Goal: Task Accomplishment & Management: Manage account settings

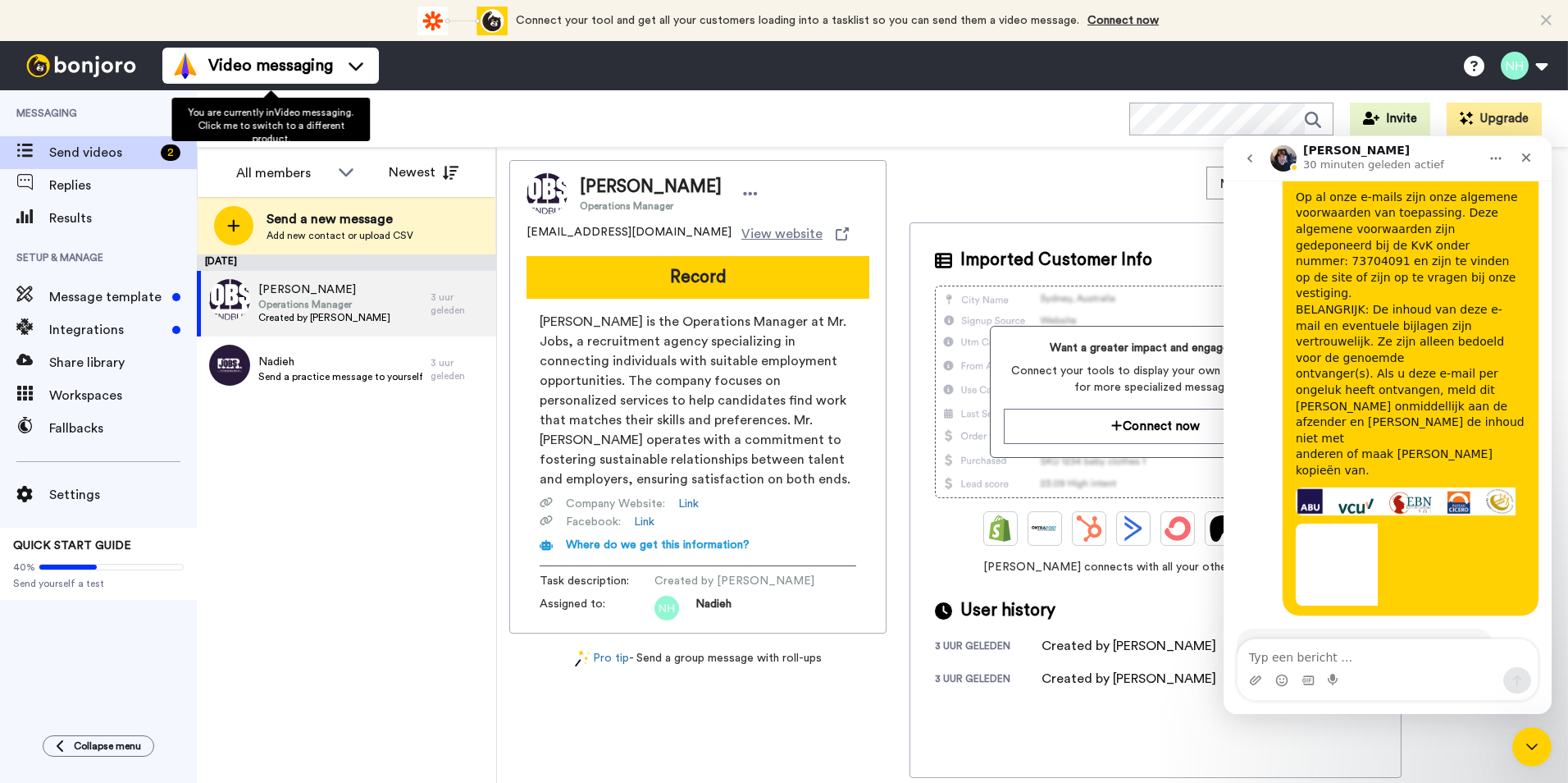
scroll to position [1827, 0]
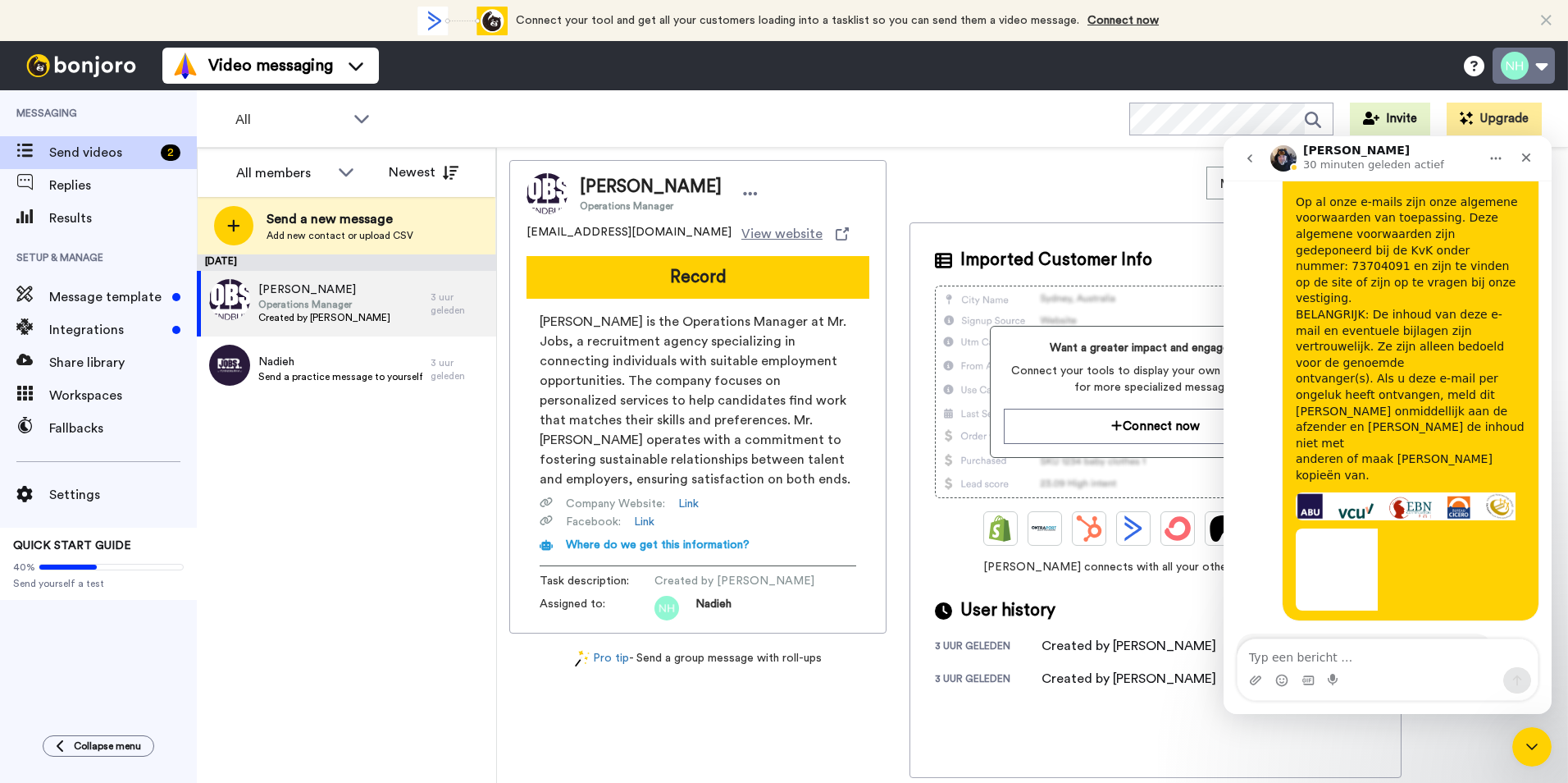
click at [1528, 52] on button at bounding box center [1524, 65] width 62 height 36
click at [1459, 108] on span "My Profile" at bounding box center [1456, 116] width 61 height 19
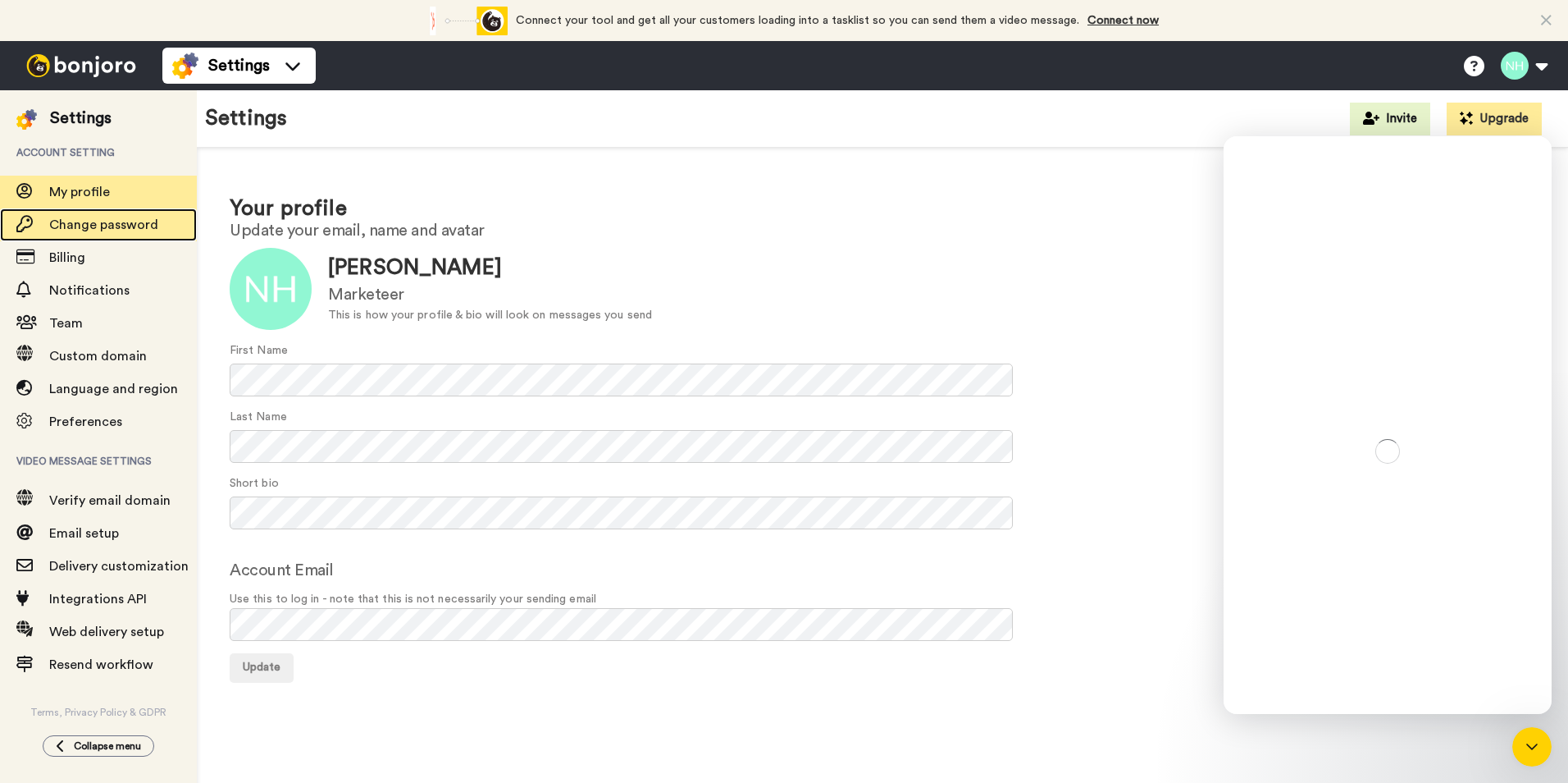
click at [110, 229] on span "Change password" at bounding box center [104, 226] width 109 height 14
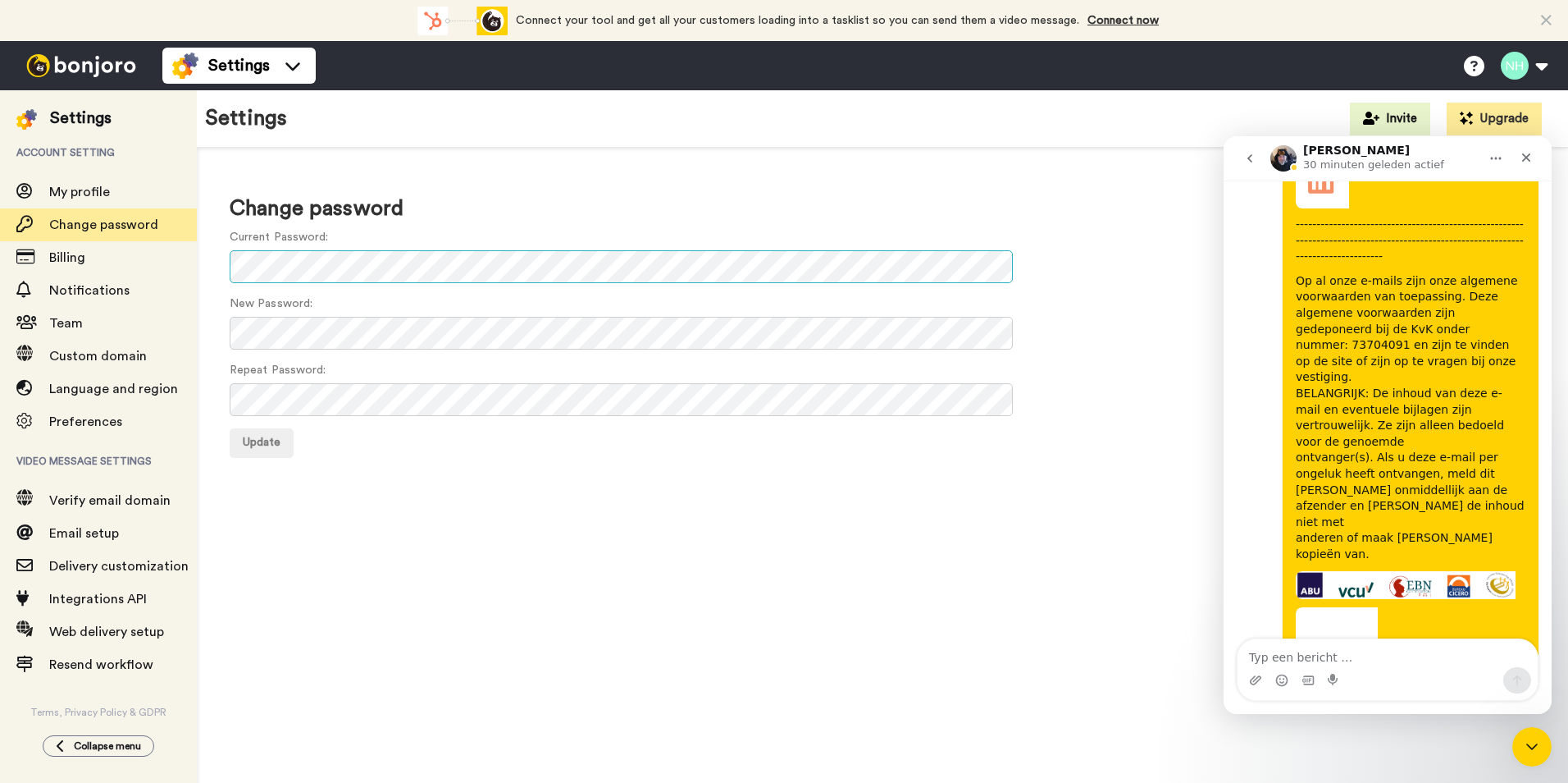
scroll to position [1827, 0]
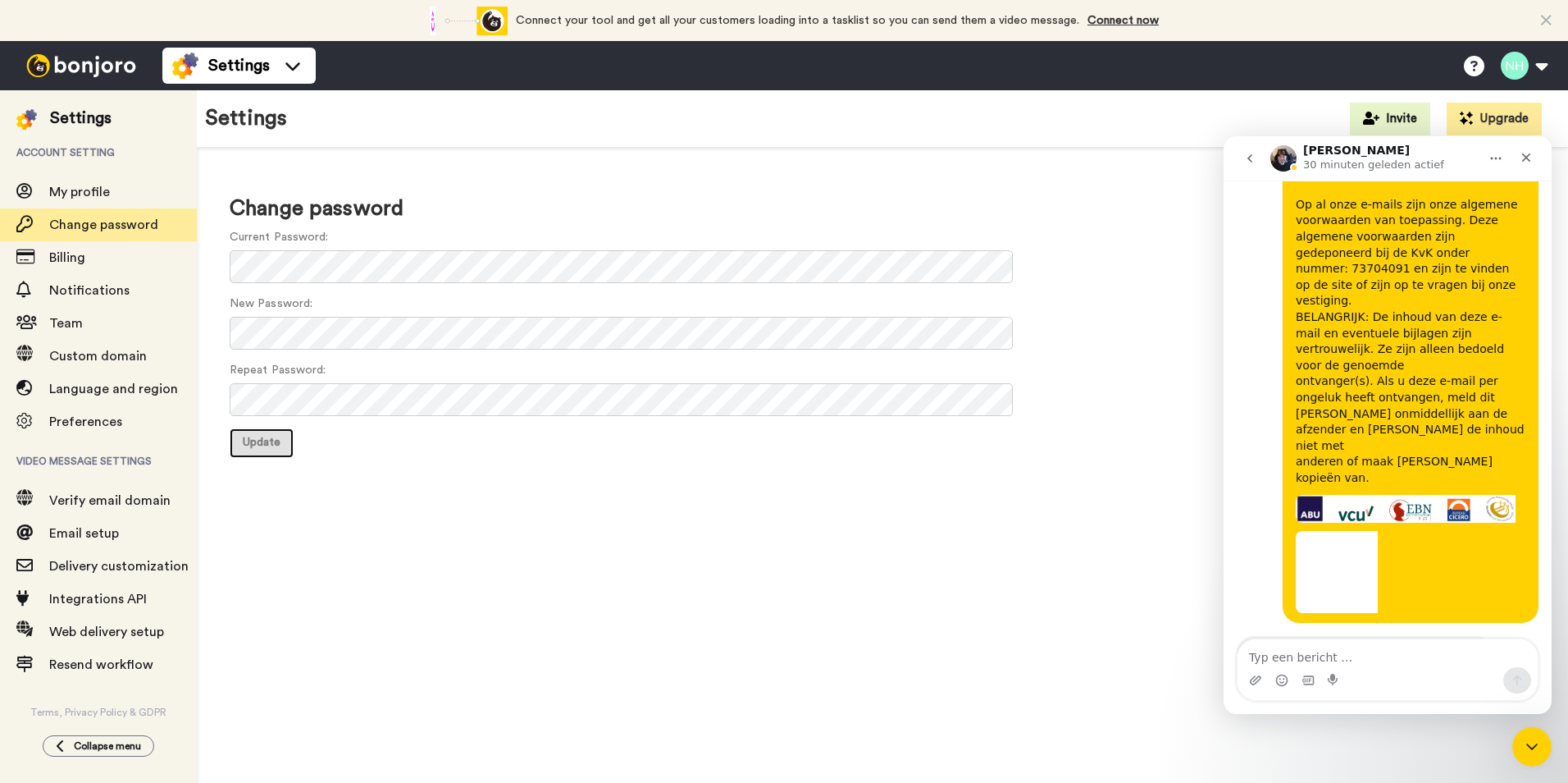
click at [246, 448] on button "Update" at bounding box center [261, 443] width 64 height 30
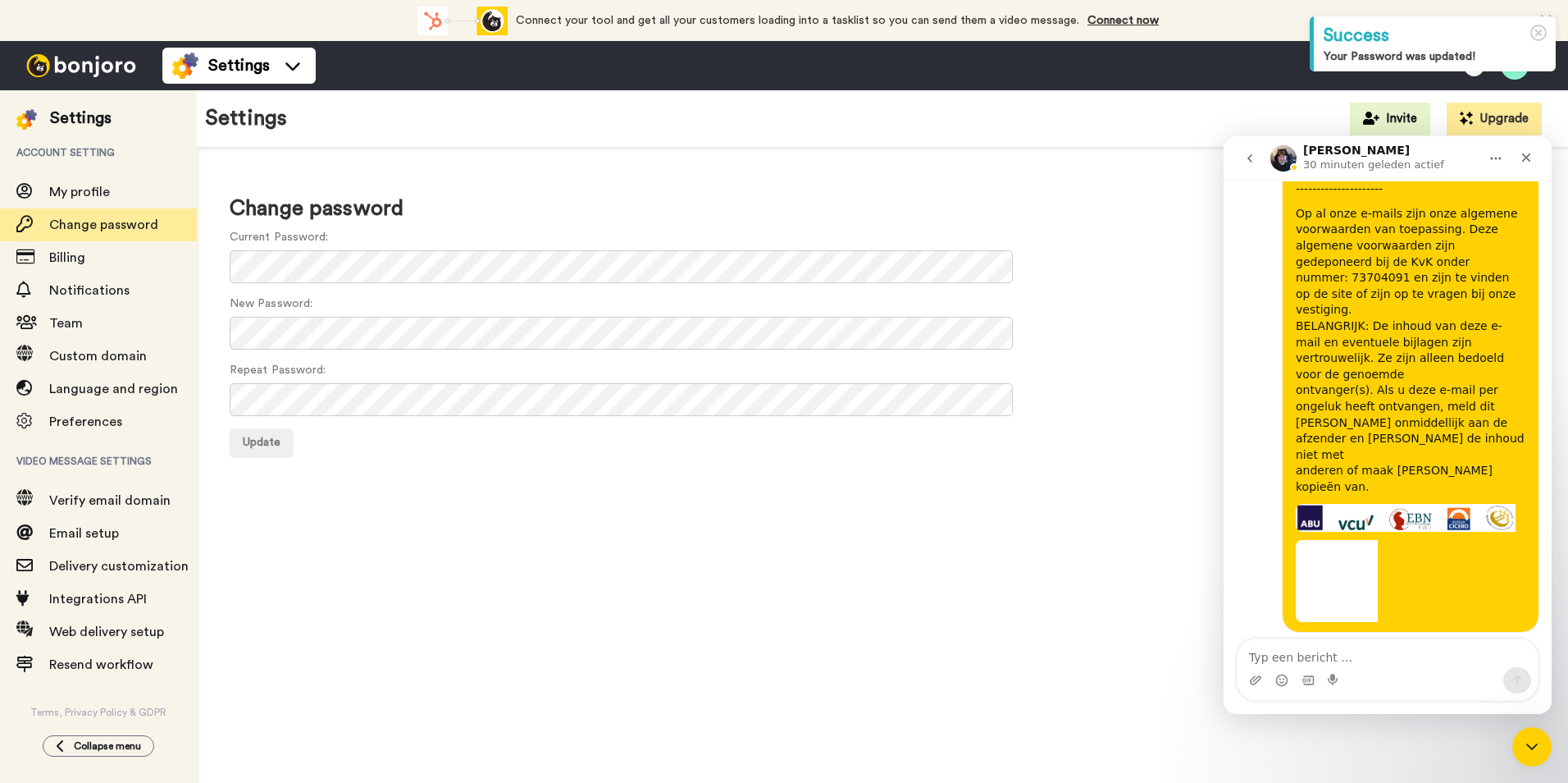
scroll to position [1827, 0]
